Goal: Find contact information: Find contact information

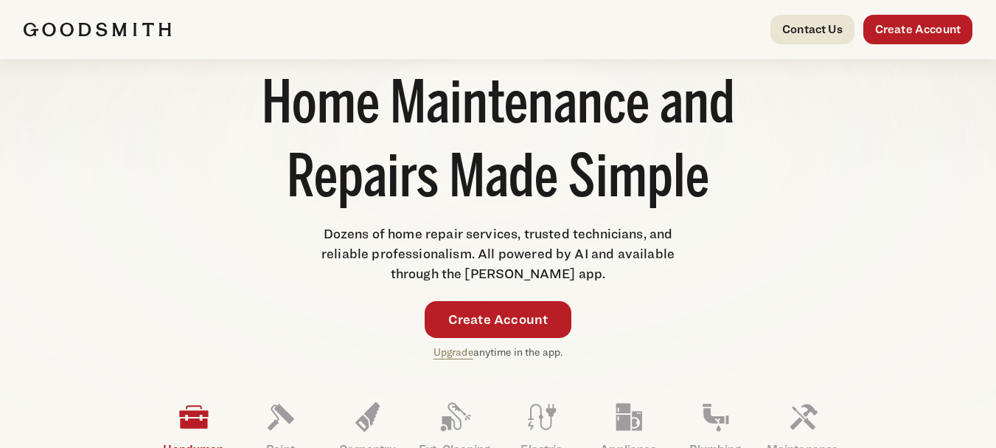
scroll to position [148, 0]
click at [768, 18] on div "Contact Us Create Account" at bounding box center [696, 30] width 554 height 30
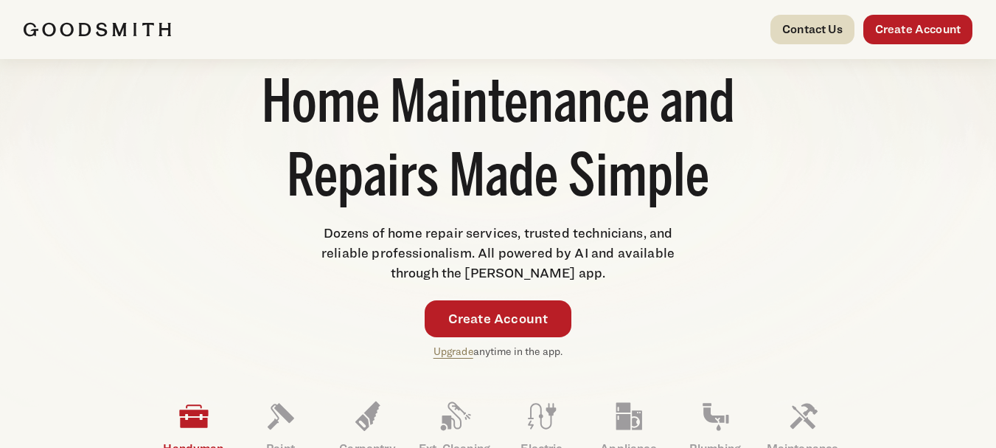
click at [804, 20] on link "Contact Us" at bounding box center [813, 30] width 84 height 30
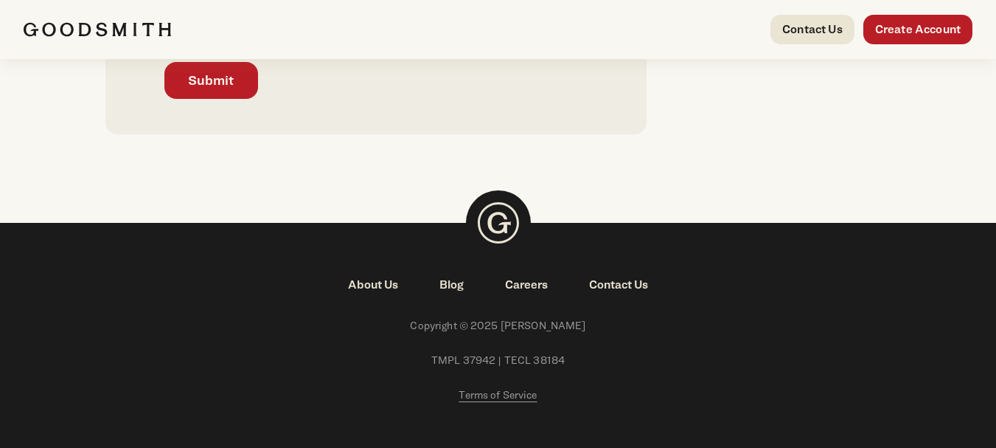
scroll to position [738, 0]
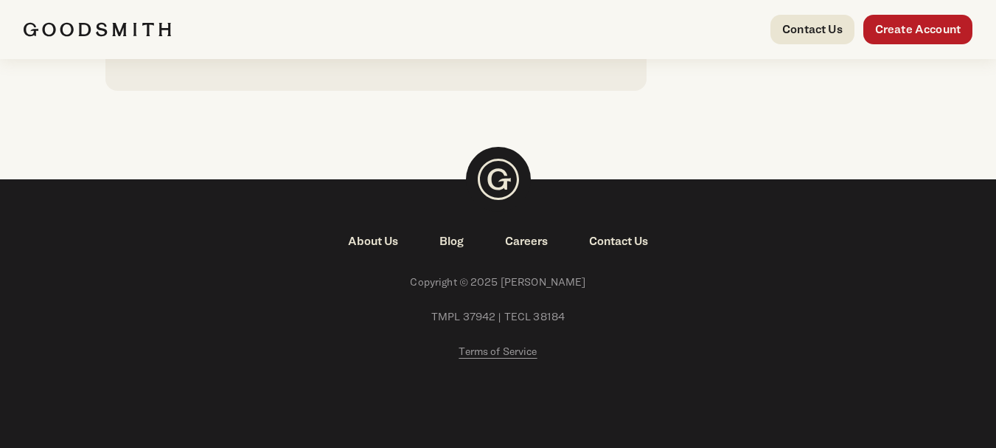
click at [611, 236] on link "Contact Us" at bounding box center [619, 241] width 100 height 18
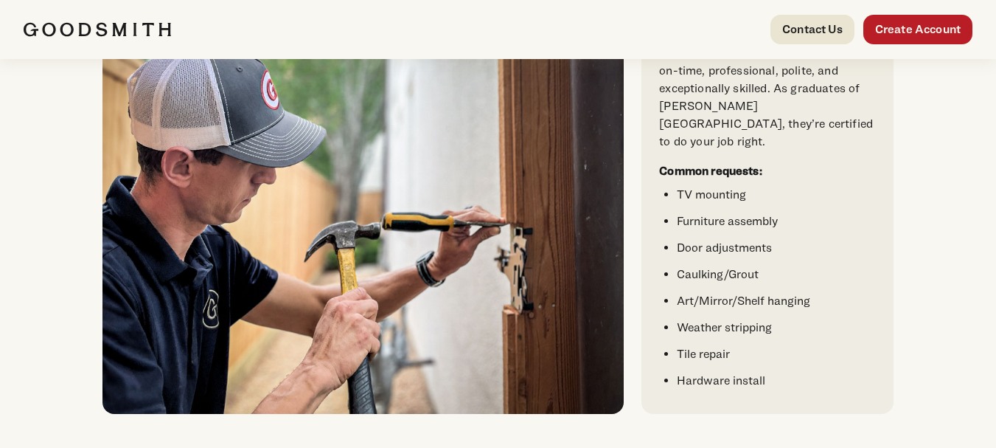
scroll to position [367, 0]
